Goal: Transaction & Acquisition: Purchase product/service

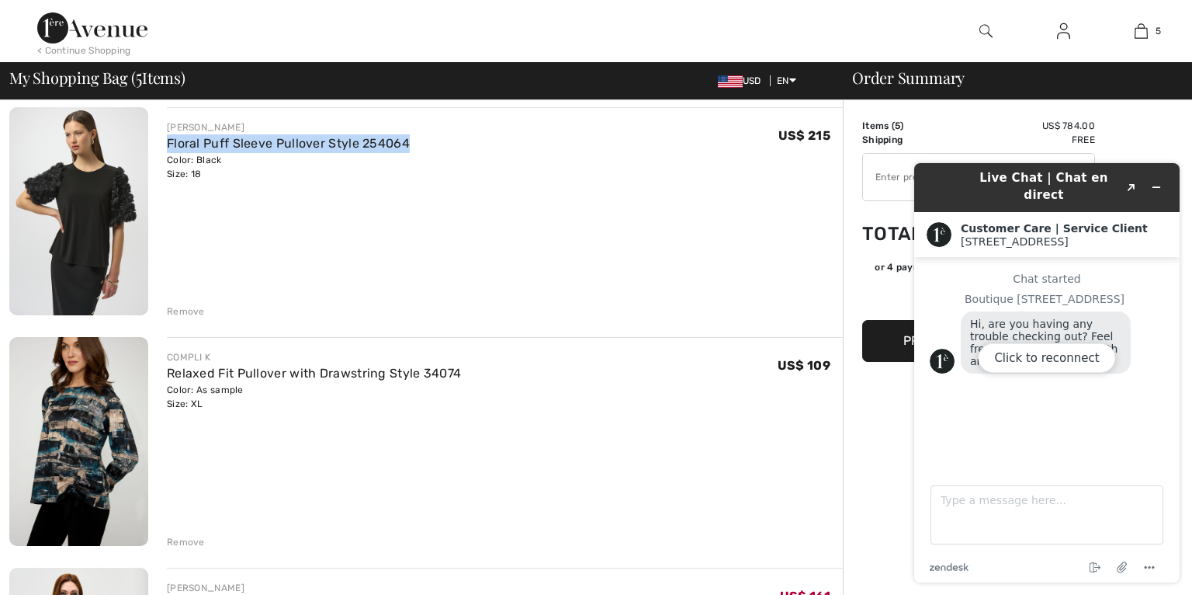
scroll to position [350, 0]
click at [168, 140] on link "Floral Puff Sleeve Pullover Style 254064" at bounding box center [288, 143] width 243 height 15
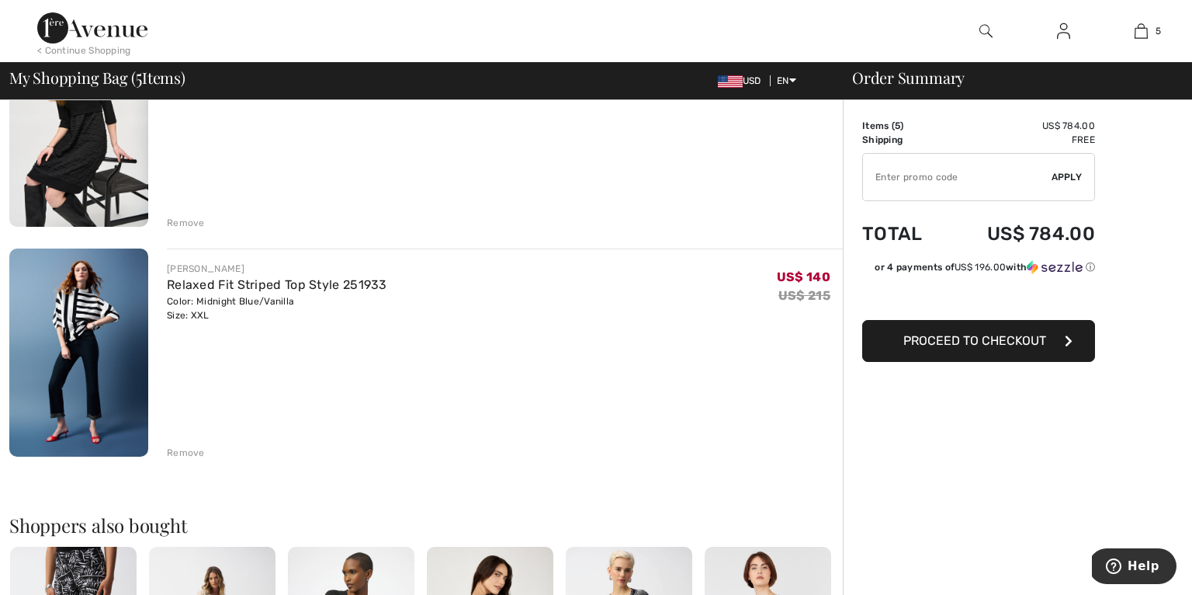
scroll to position [935, 0]
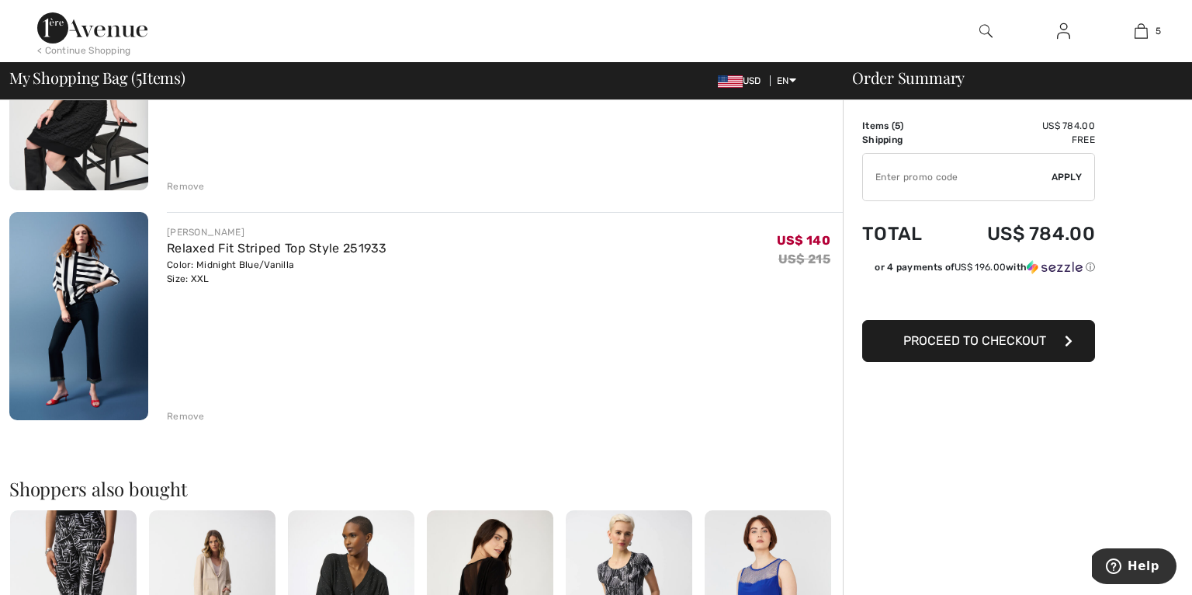
click at [187, 415] on div "Remove" at bounding box center [186, 416] width 38 height 14
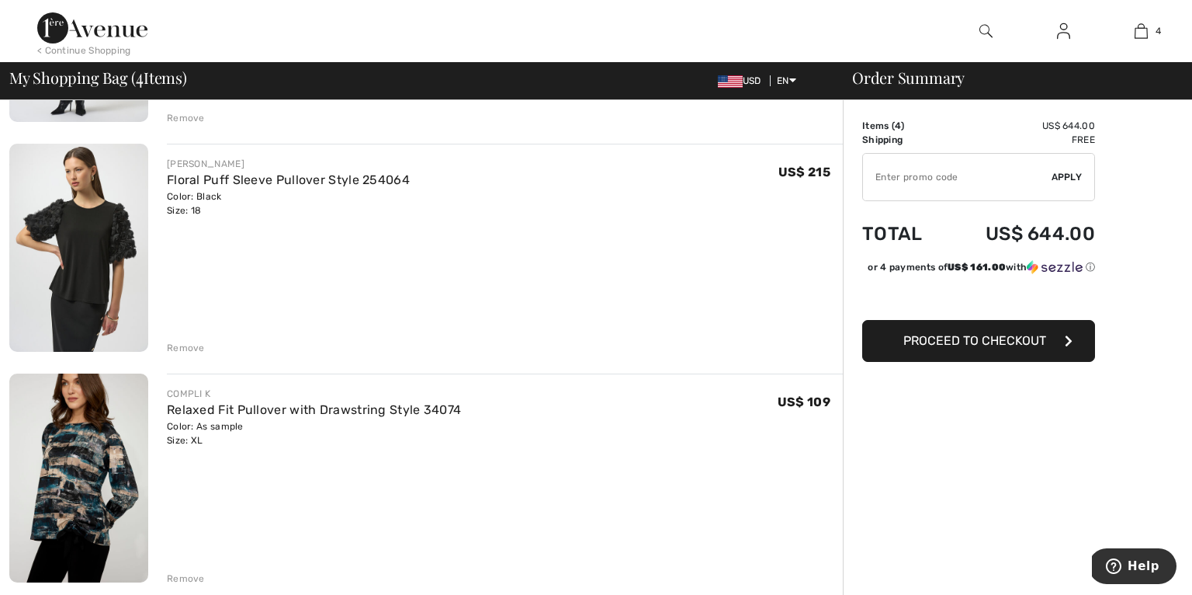
scroll to position [310, 0]
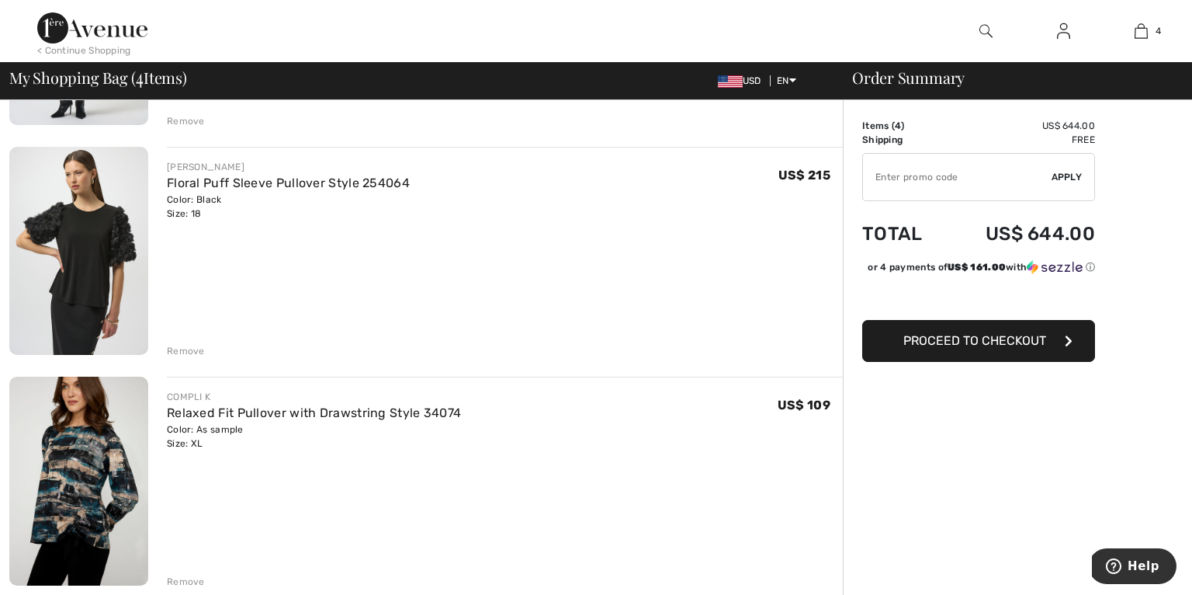
click at [182, 352] on div "Remove" at bounding box center [186, 351] width 38 height 14
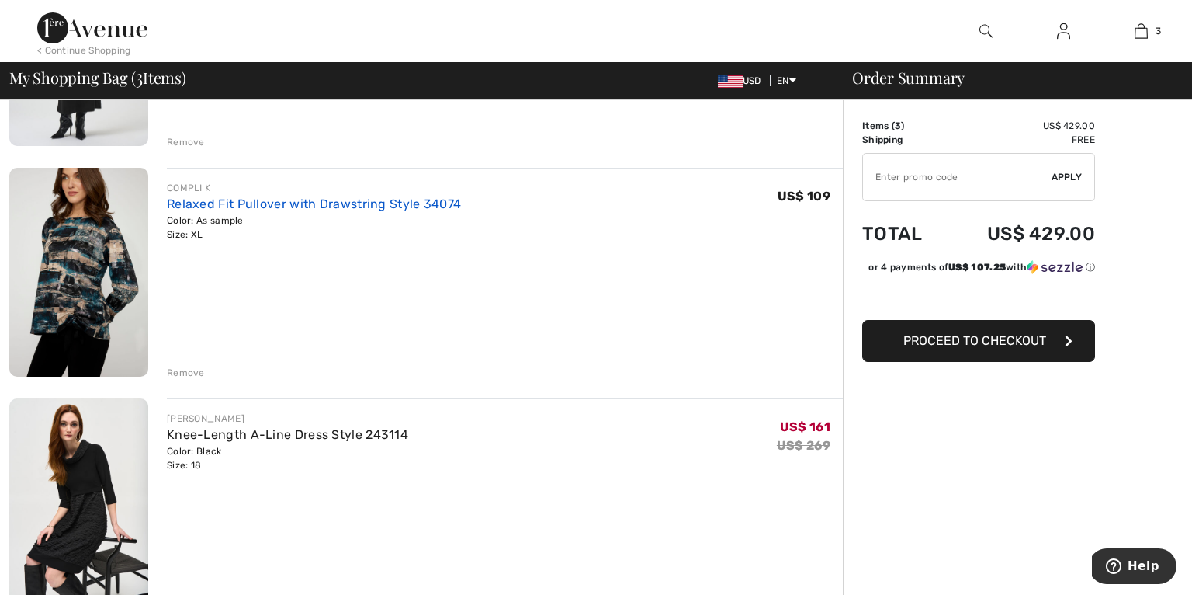
scroll to position [296, 0]
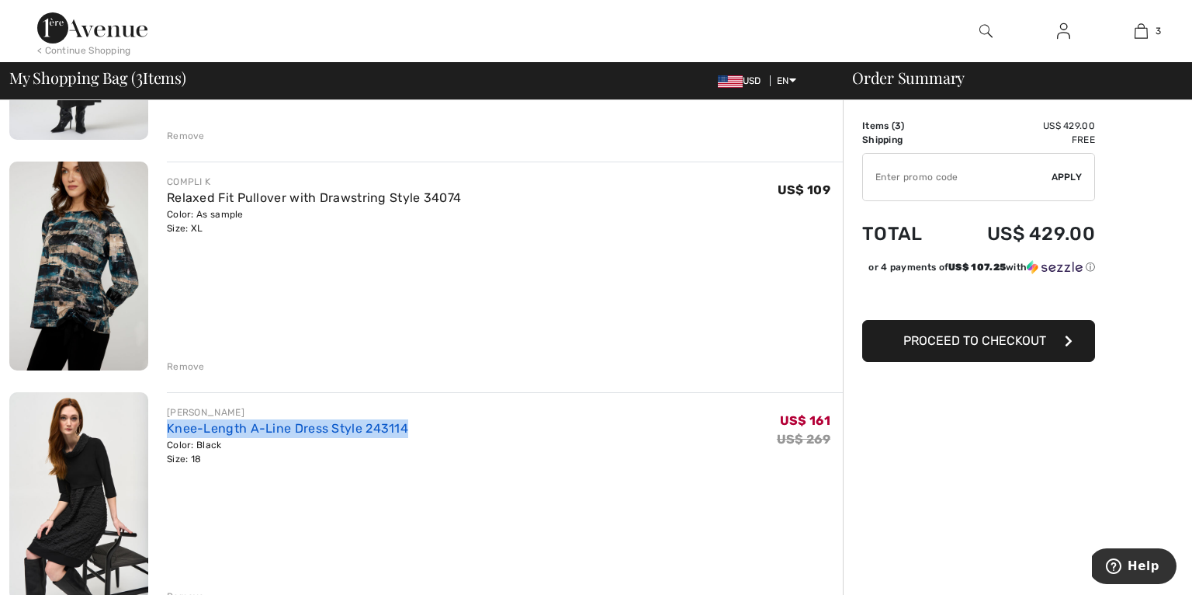
drag, startPoint x: 409, startPoint y: 430, endPoint x: 169, endPoint y: 431, distance: 239.8
click at [169, 431] on div "JOSEPH RIBKOFF Knee-Length A-Line Dress Style 243114 Color: Black Size: 18 Fina…" at bounding box center [505, 435] width 676 height 61
click at [364, 426] on link "Knee-Length A-Line Dress Style 243114" at bounding box center [287, 428] width 241 height 15
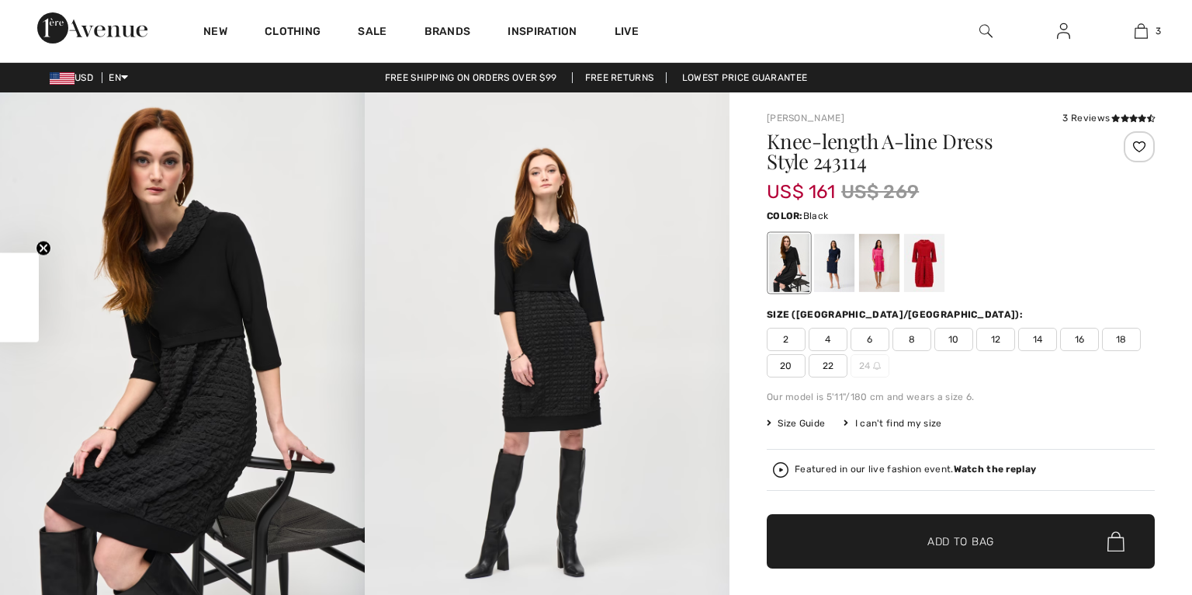
checkbox input "true"
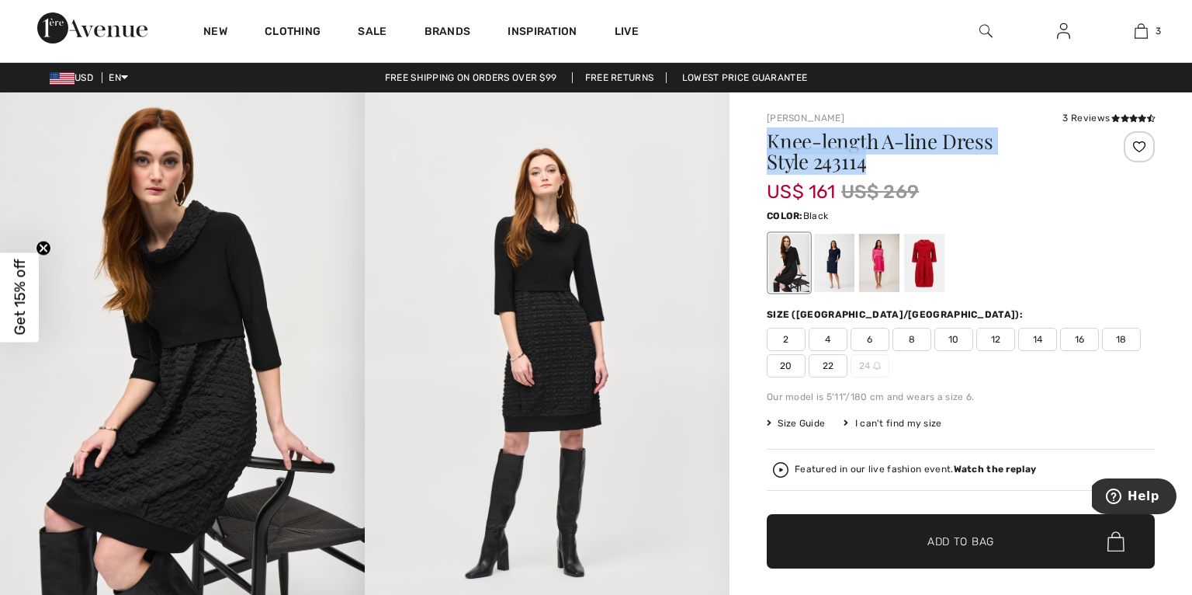
drag, startPoint x: 830, startPoint y: 163, endPoint x: 734, endPoint y: 144, distance: 97.3
copy h1 "Knee-length A-line Dress Style 243114"
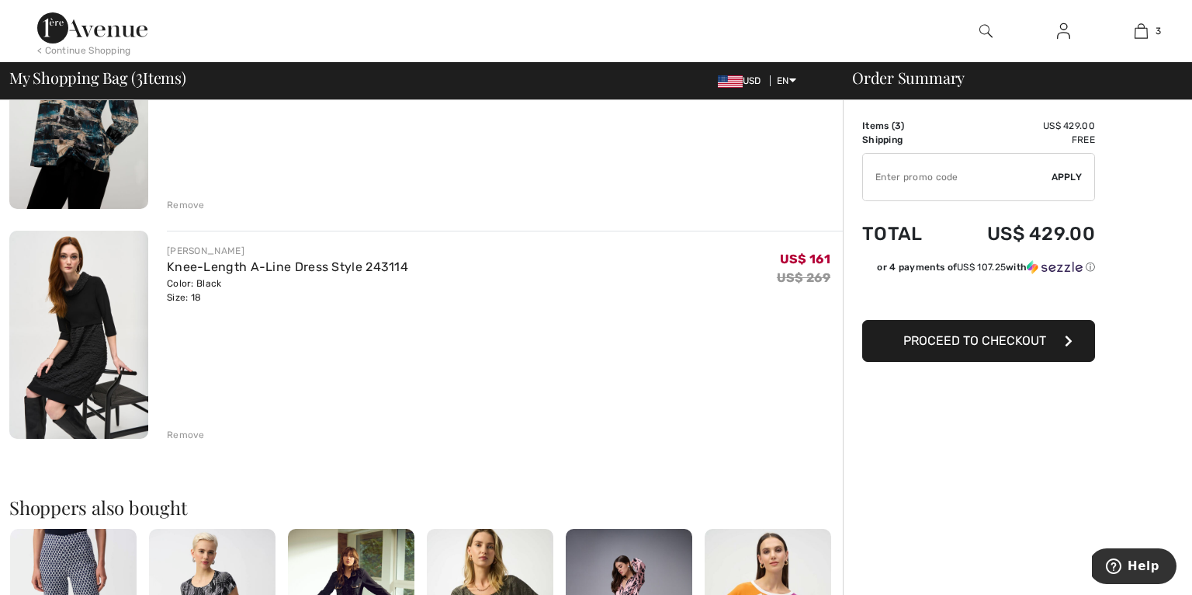
scroll to position [477, 0]
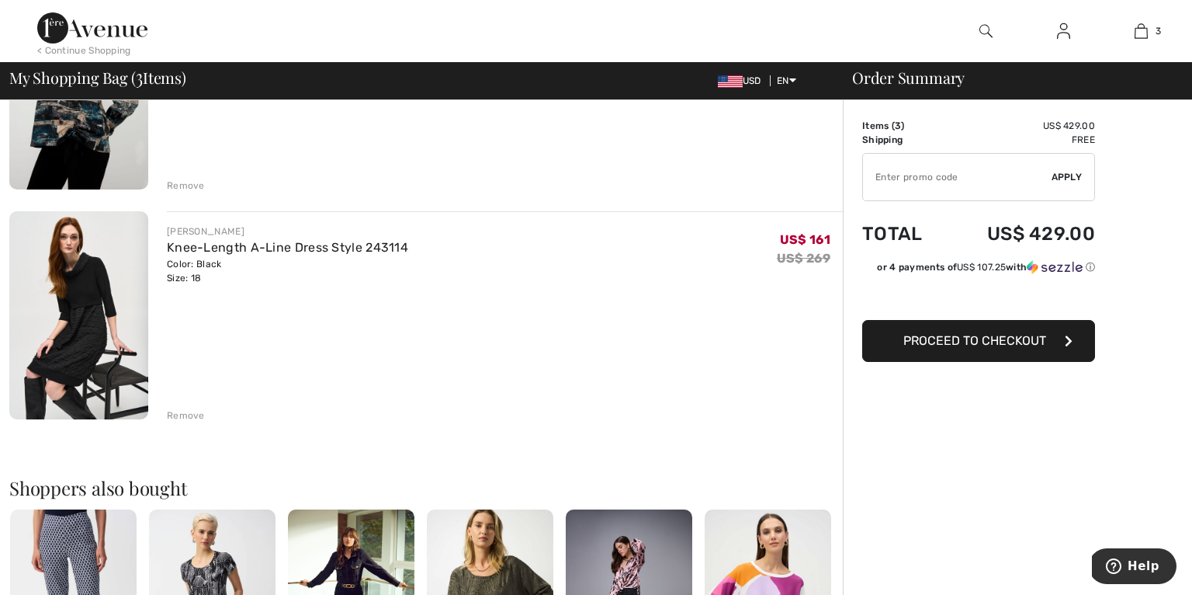
click at [186, 414] on div "Remove" at bounding box center [186, 415] width 38 height 14
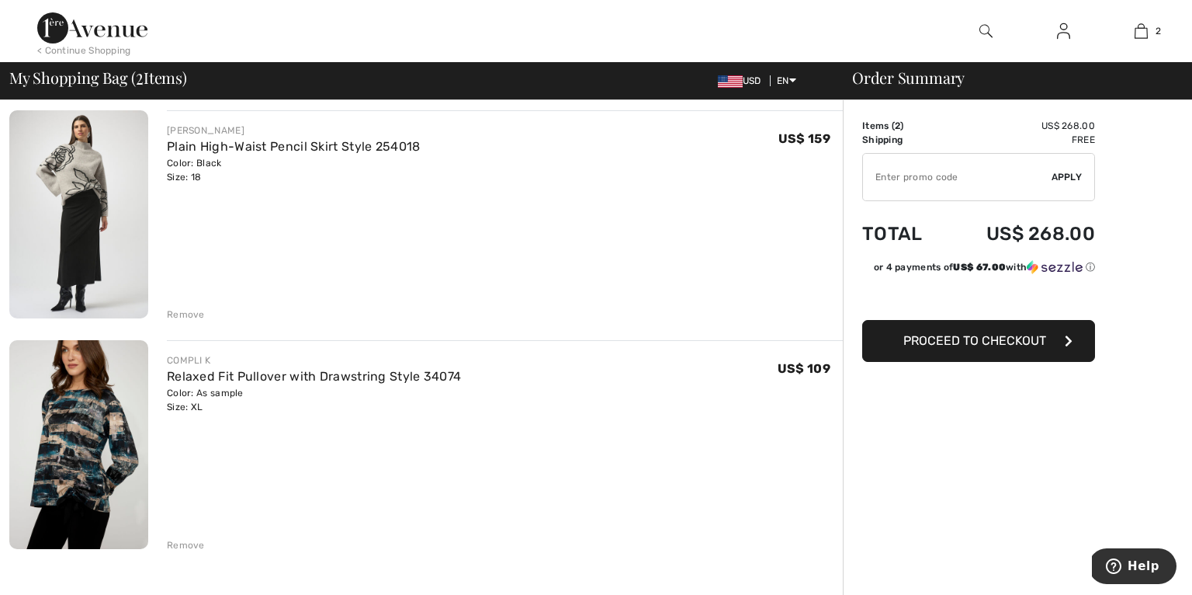
scroll to position [120, 0]
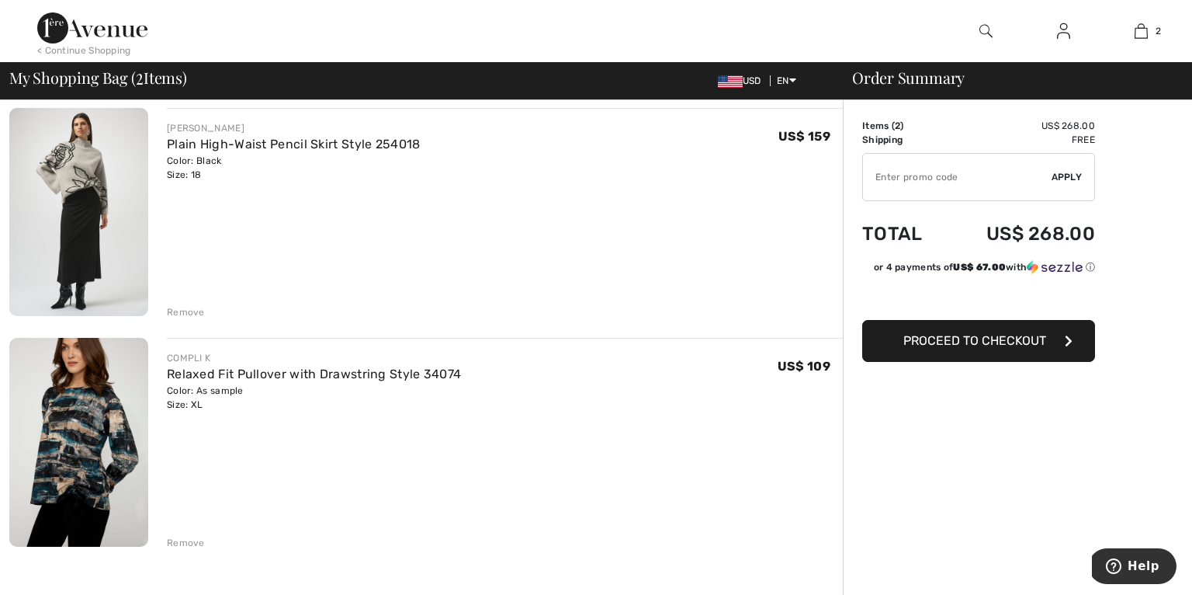
click at [83, 422] on img at bounding box center [78, 442] width 139 height 209
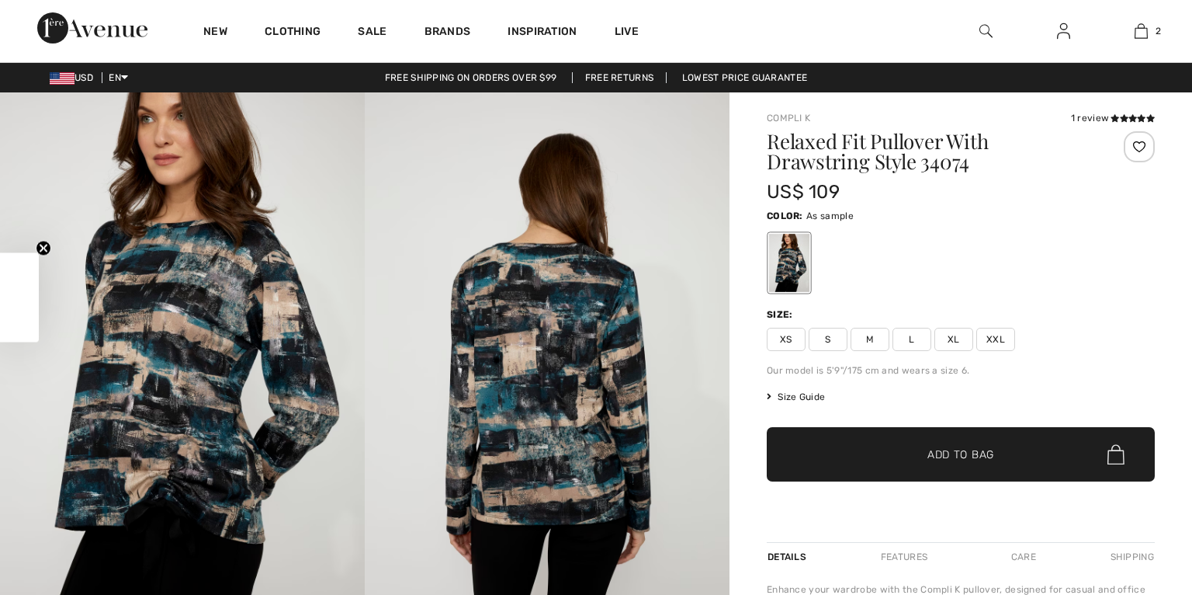
checkbox input "true"
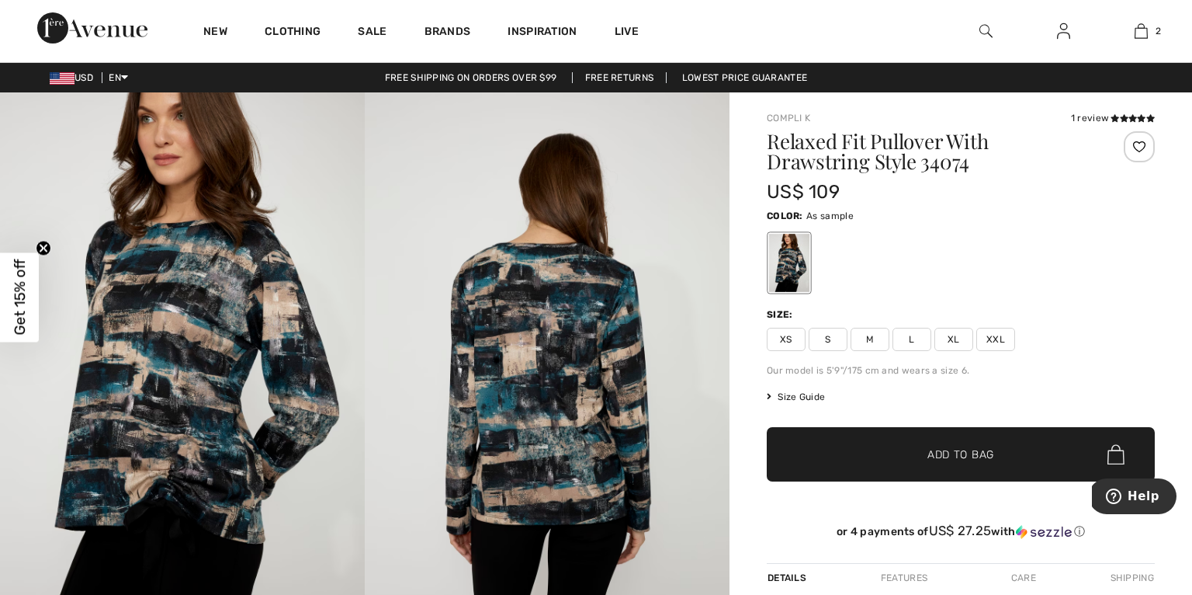
scroll to position [2, 0]
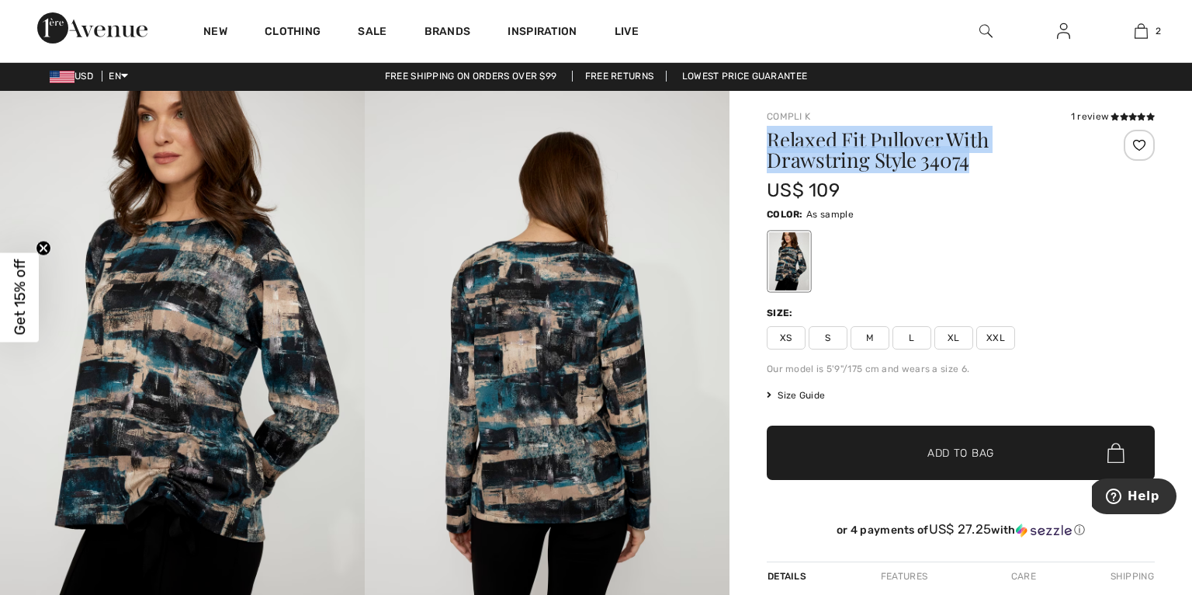
drag, startPoint x: 983, startPoint y: 157, endPoint x: 773, endPoint y: 139, distance: 210.3
click at [773, 139] on h1 "Relaxed Fit Pullover With Drawstring Style 34074" at bounding box center [929, 150] width 324 height 40
copy h1 "Relaxed Fit Pullover With Drawstring Style 34074"
click at [982, 29] on img at bounding box center [985, 31] width 13 height 19
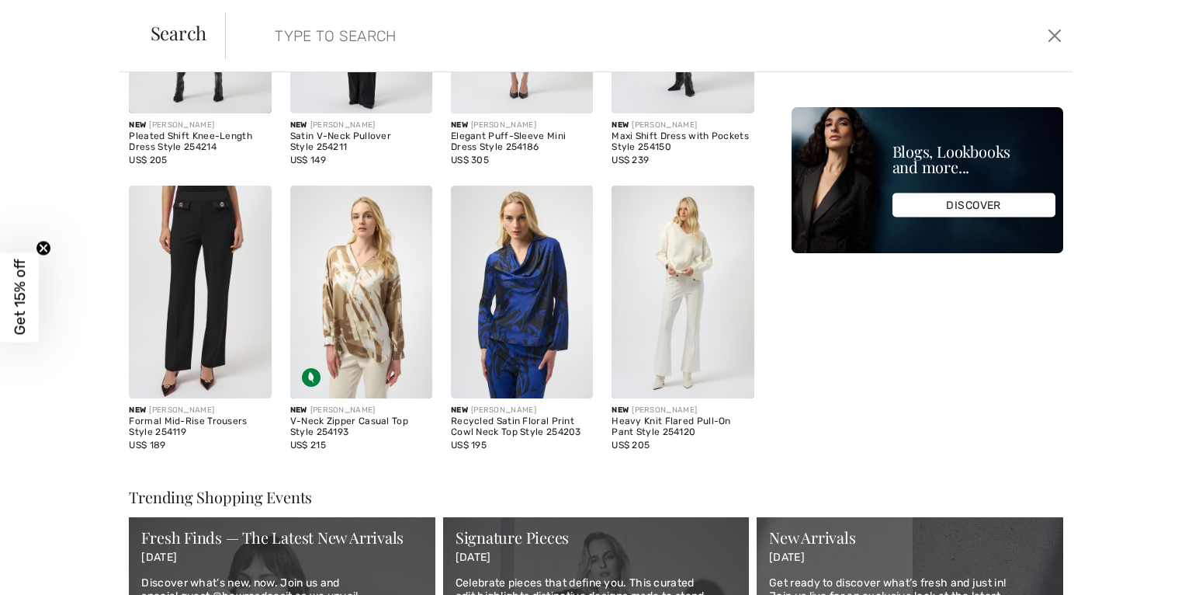
scroll to position [255, 0]
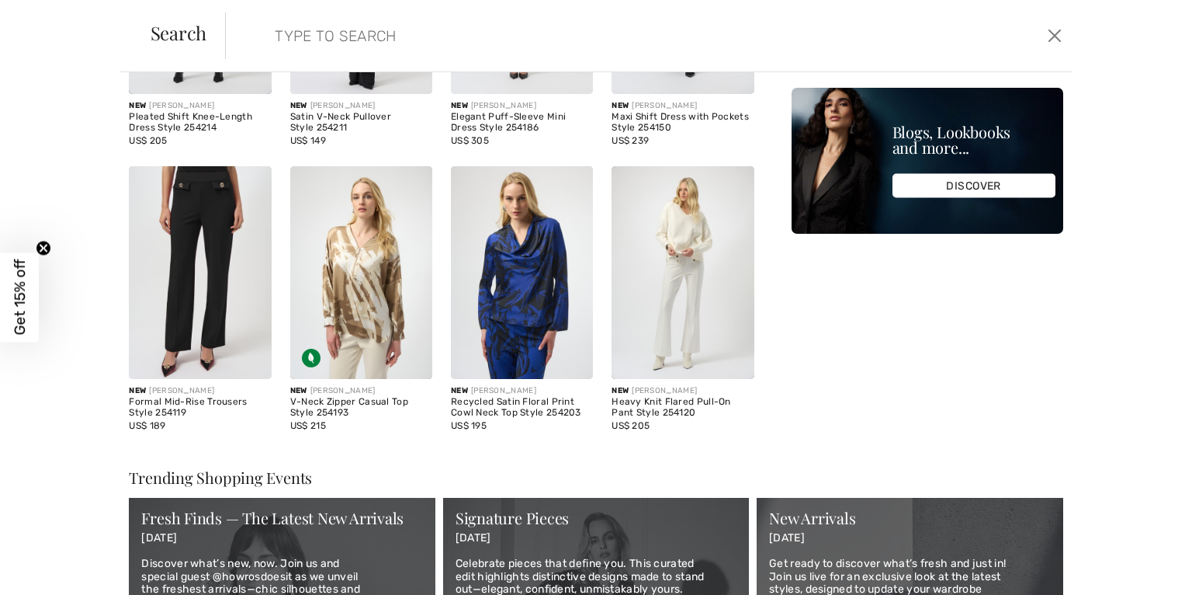
click at [204, 224] on img at bounding box center [200, 272] width 142 height 213
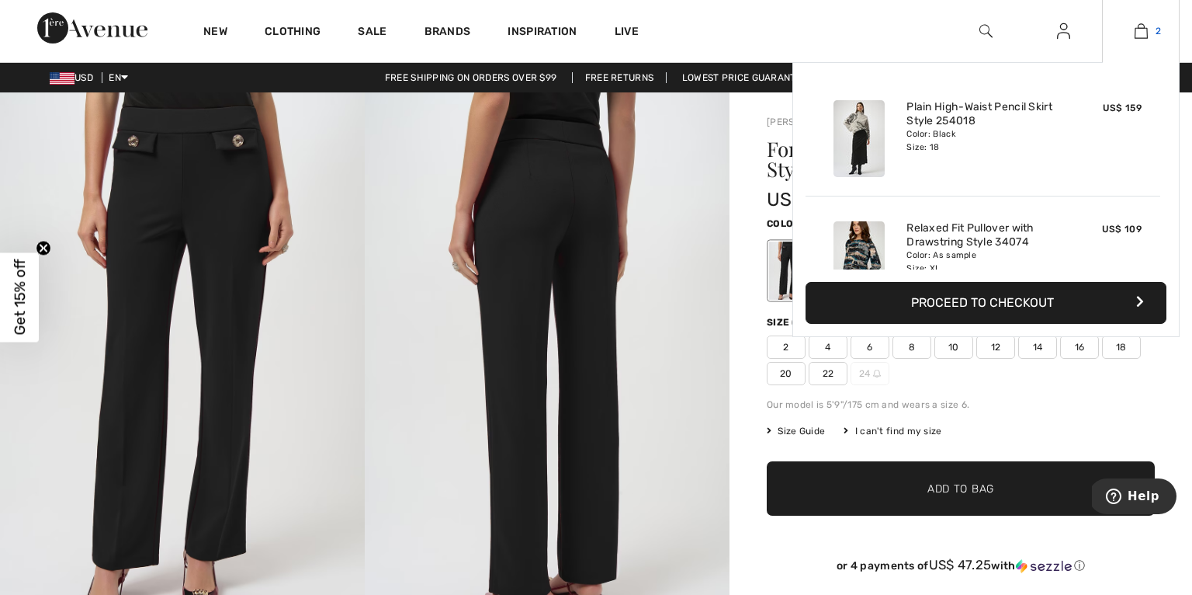
click at [1138, 31] on img at bounding box center [1141, 31] width 13 height 19
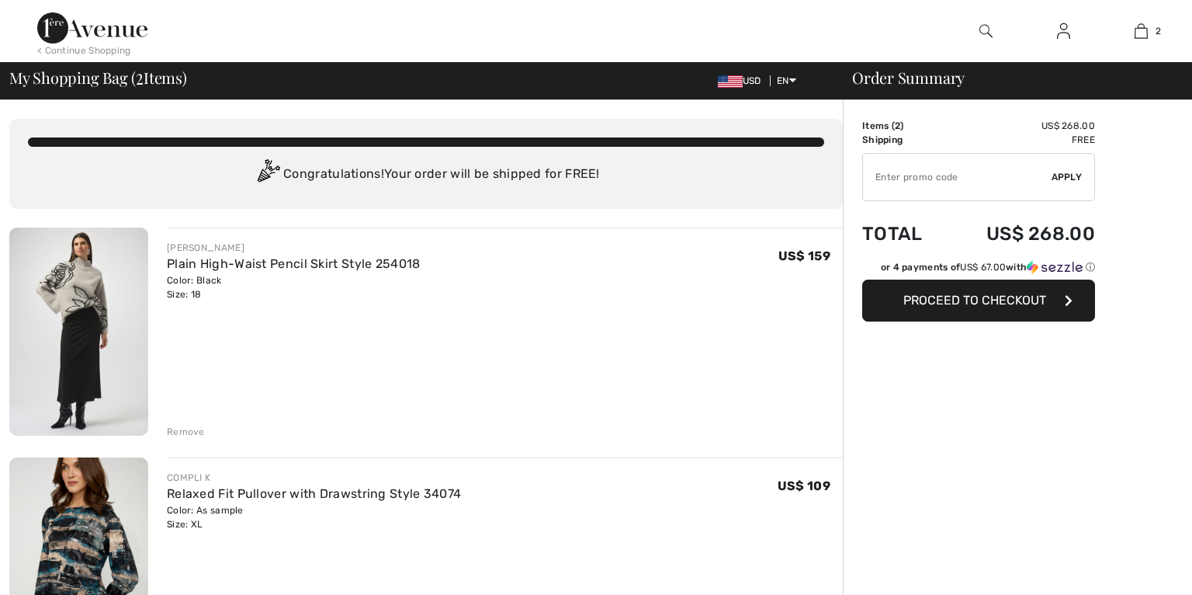
checkbox input "true"
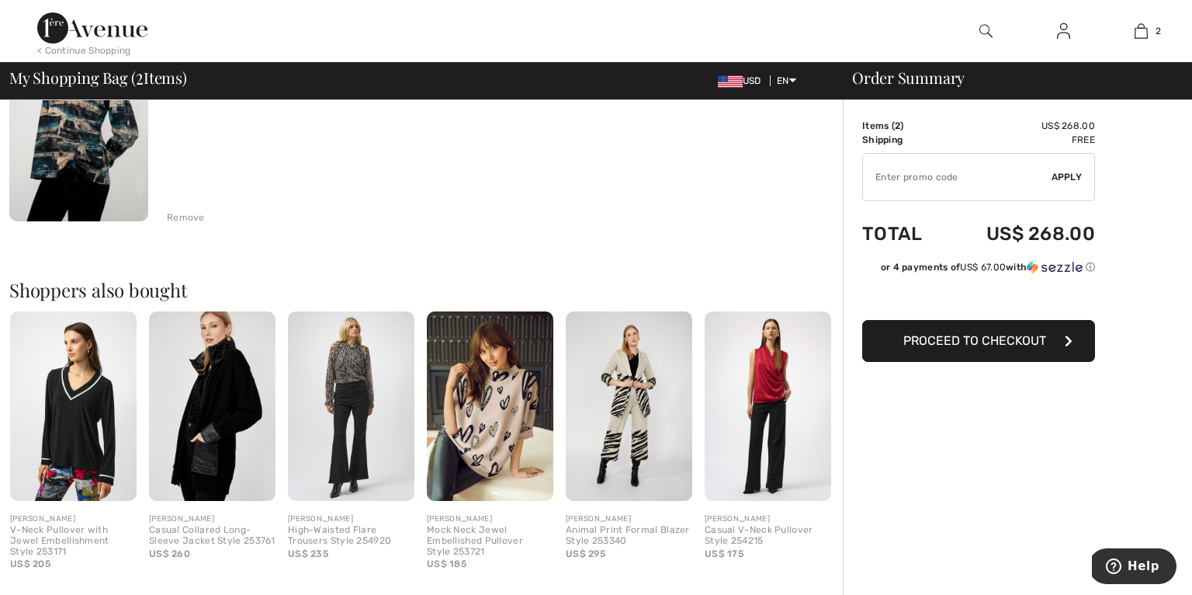
scroll to position [451, 0]
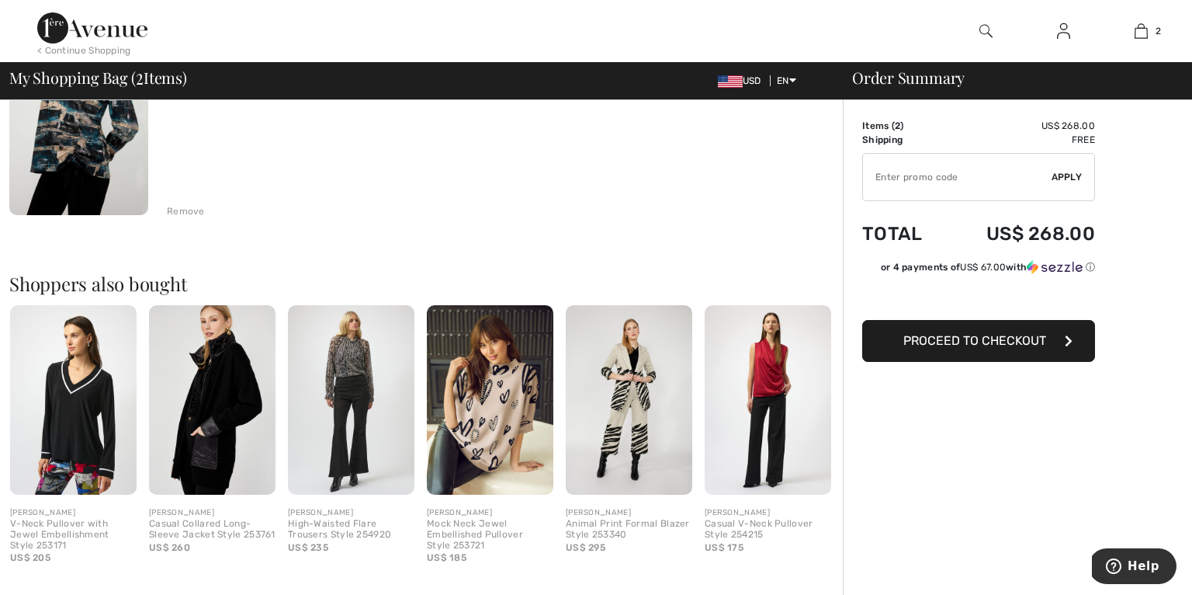
click at [478, 429] on img at bounding box center [490, 400] width 127 height 190
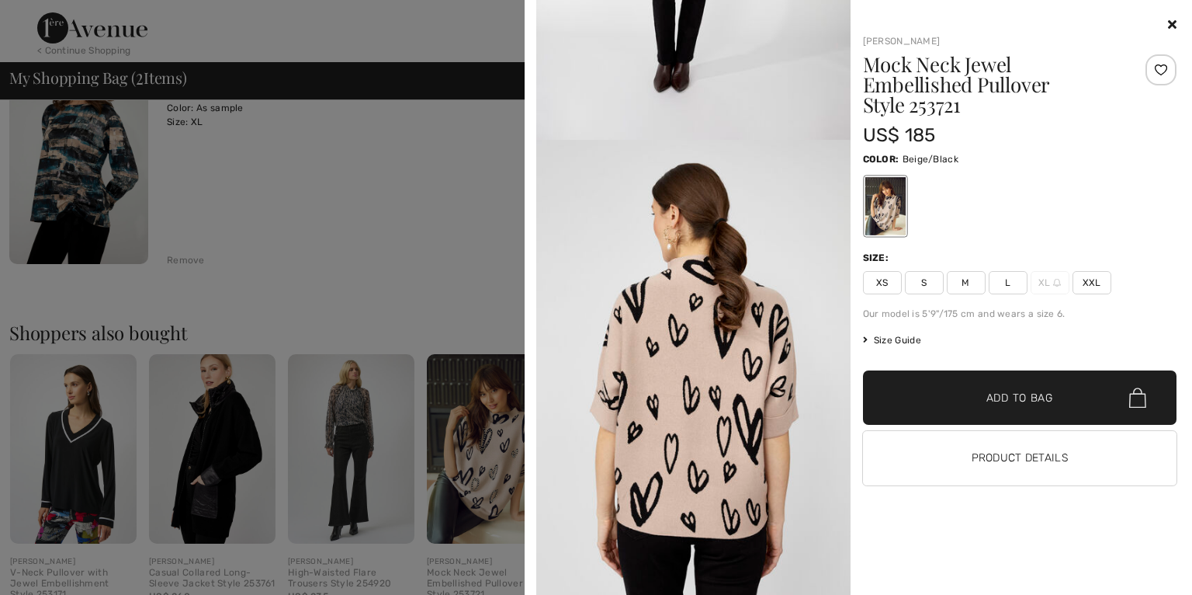
scroll to position [2421, 0]
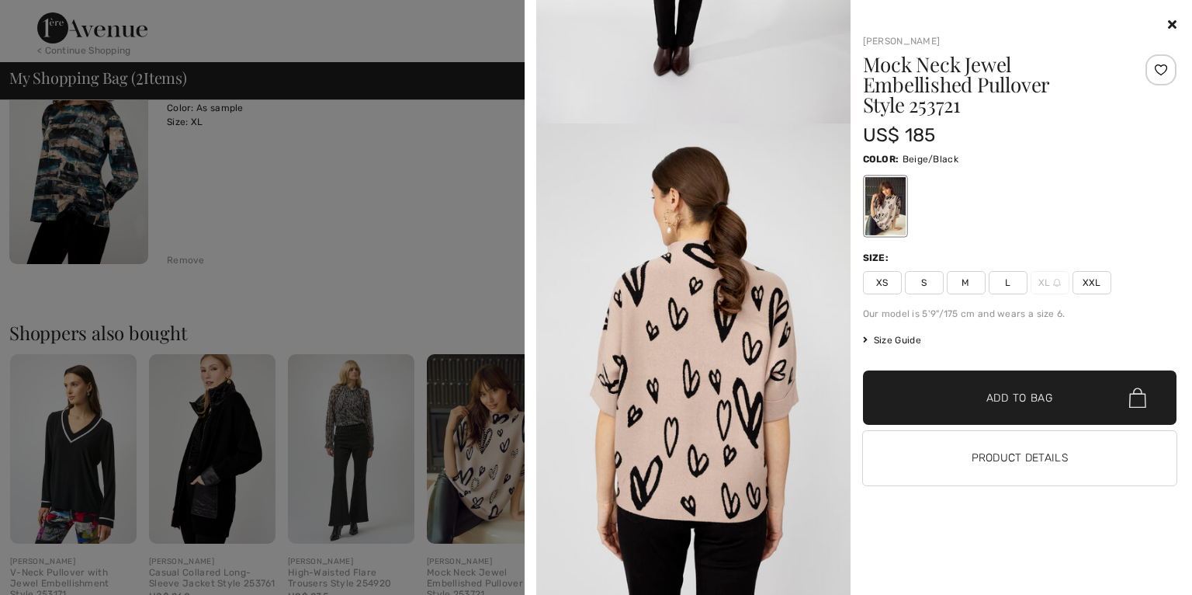
click at [495, 203] on div at bounding box center [596, 297] width 1192 height 595
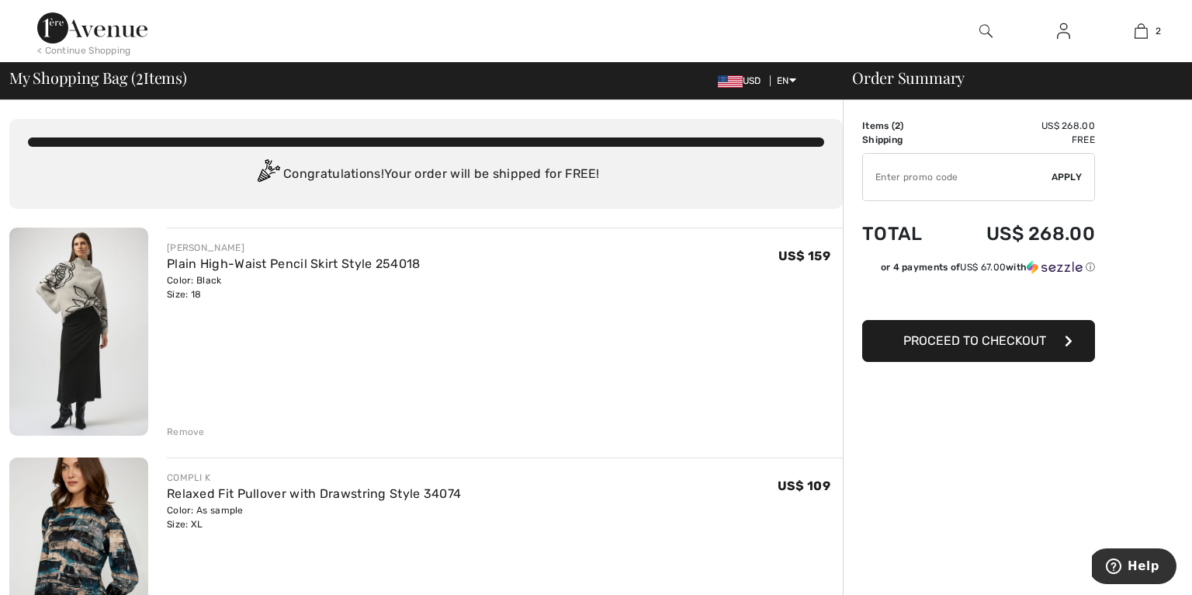
scroll to position [0, 0]
click at [99, 78] on span "My Shopping Bag ( 2 Items)" at bounding box center [98, 78] width 178 height 16
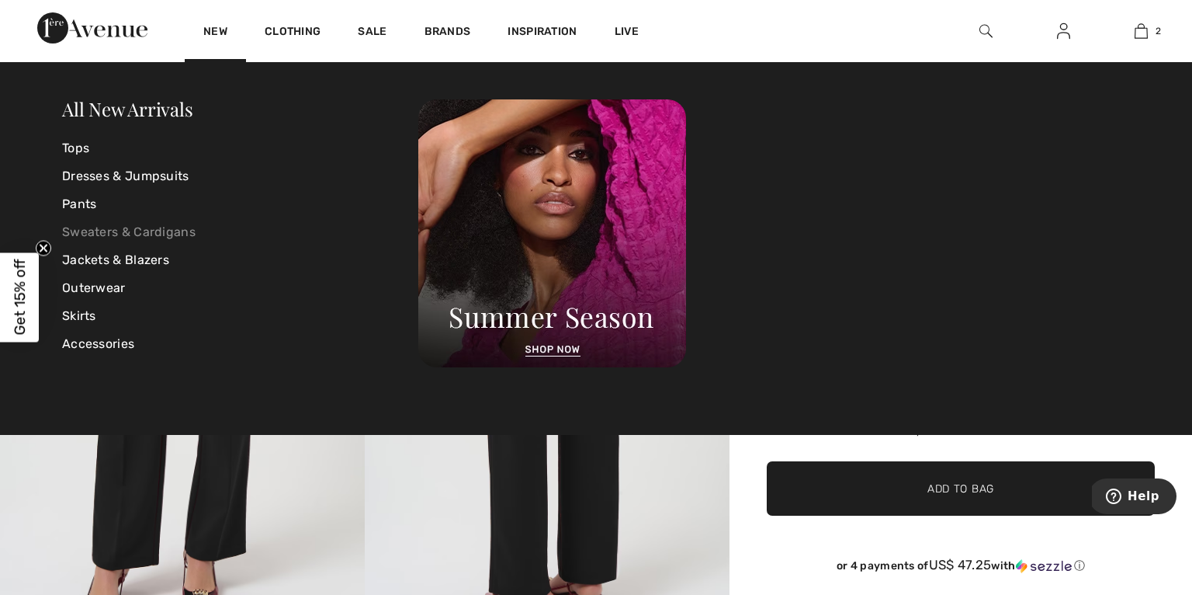
click at [73, 236] on link "Sweaters & Cardigans" at bounding box center [240, 232] width 356 height 28
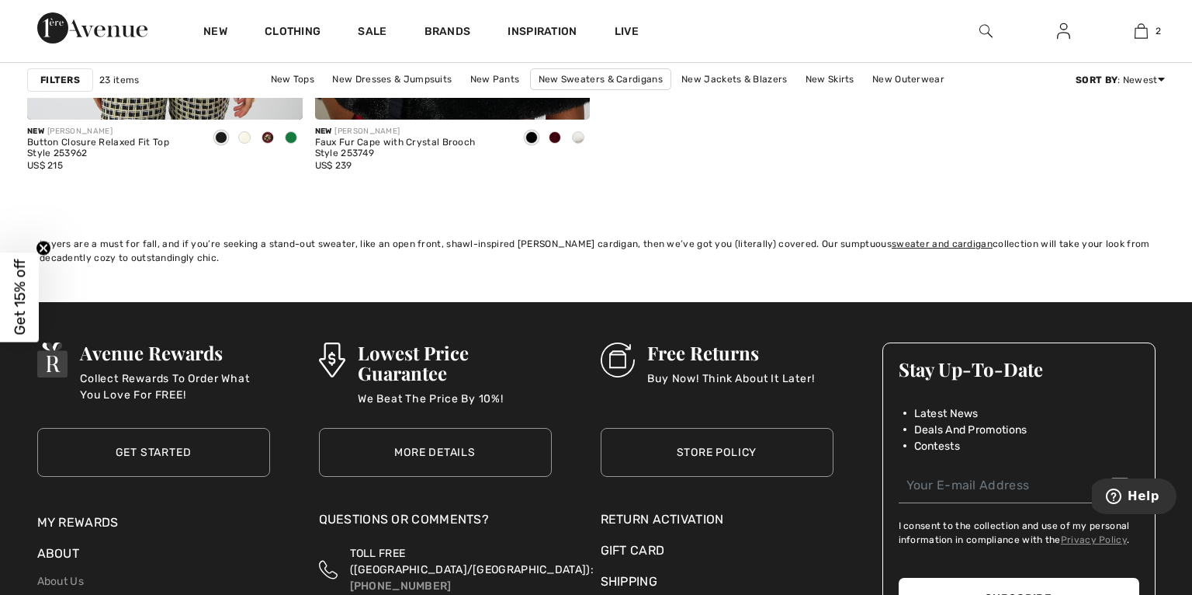
scroll to position [3647, 0]
